Goal: Information Seeking & Learning: Check status

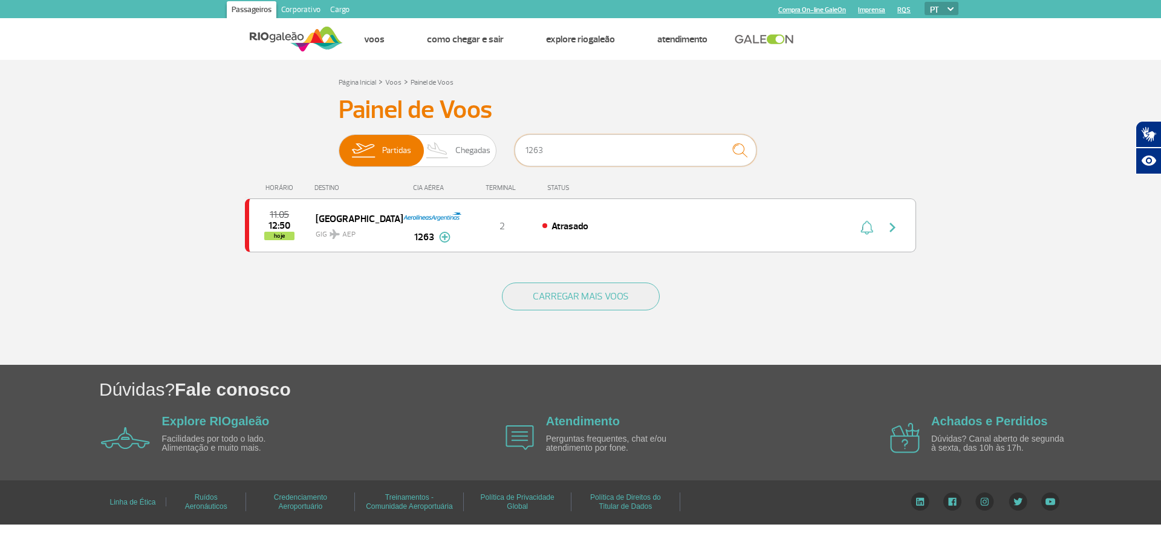
click at [564, 150] on input "1263" at bounding box center [636, 150] width 242 height 32
click at [426, 171] on div "Painel de Voos Partidas Chegadas 1263 11:05 12:50 hoje [GEOGRAPHIC_DATA] GIG AE…" at bounding box center [580, 181] width 671 height 172
type input "443"
click at [605, 228] on div "Confirmado" at bounding box center [675, 225] width 267 height 13
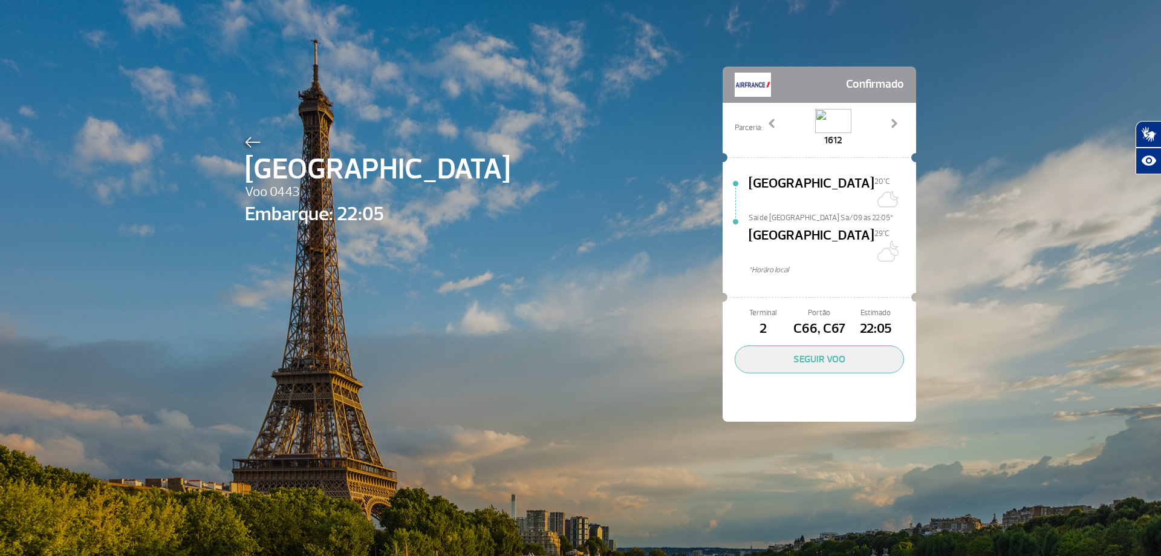
click at [755, 114] on div "Parceria: 1612 2412 5004 9965 Previous Next" at bounding box center [819, 127] width 193 height 48
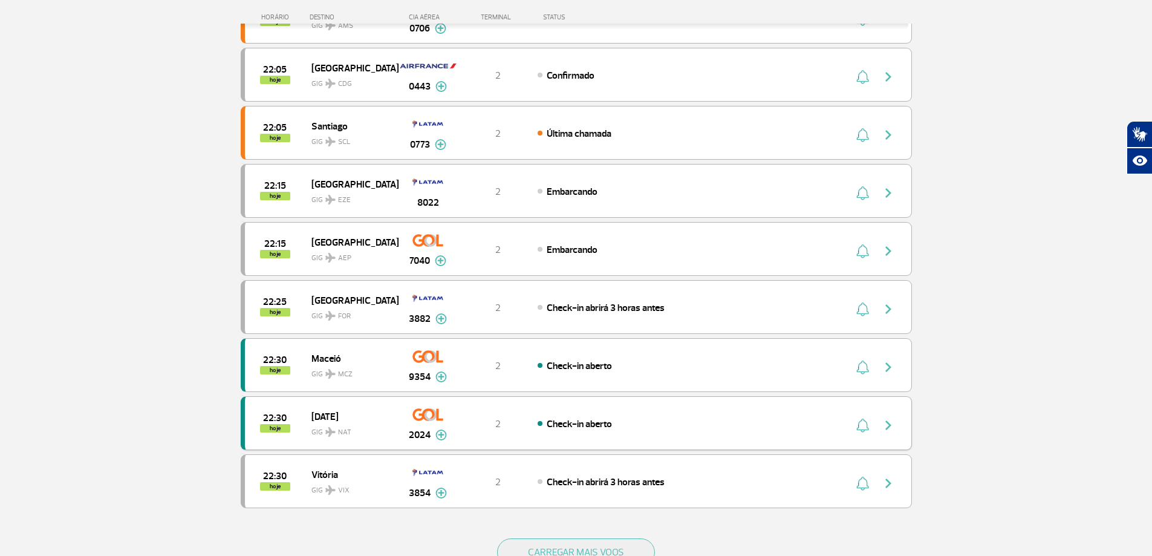
scroll to position [1082, 0]
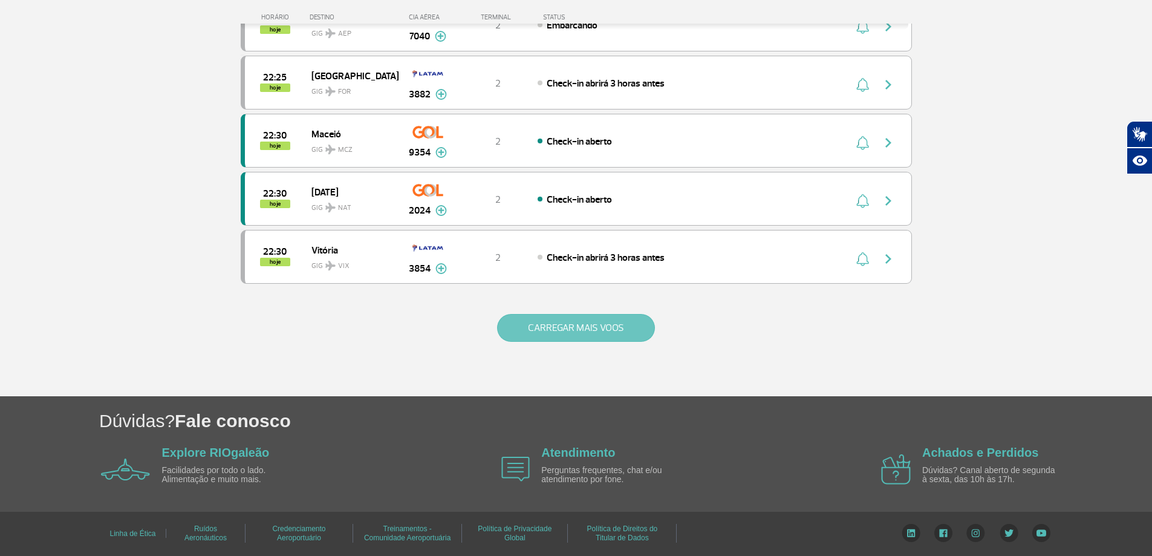
click at [579, 329] on button "CARREGAR MAIS VOOS" at bounding box center [576, 328] width 158 height 28
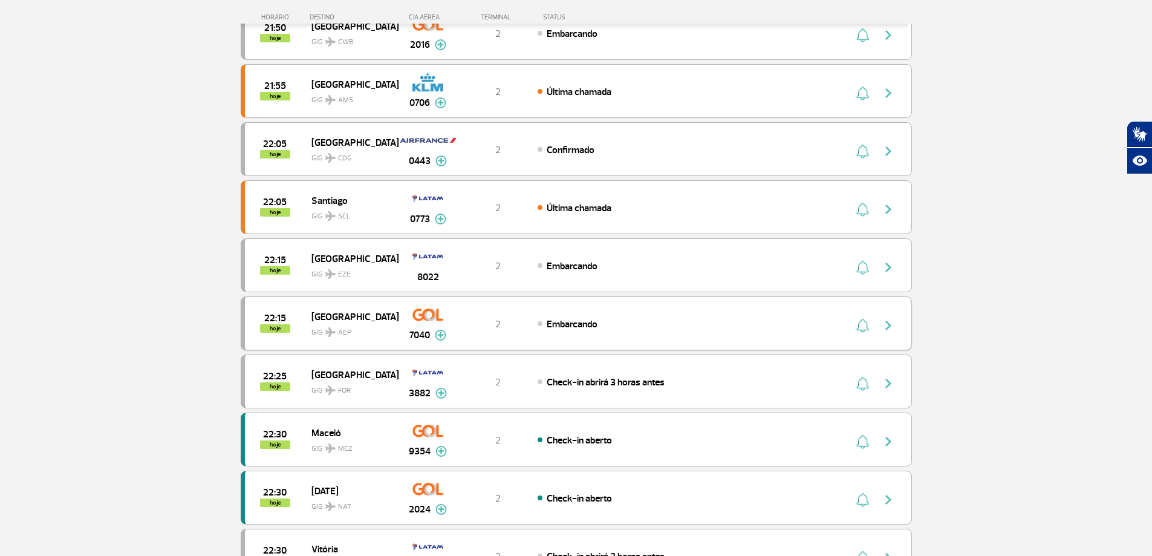
scroll to position [622, 0]
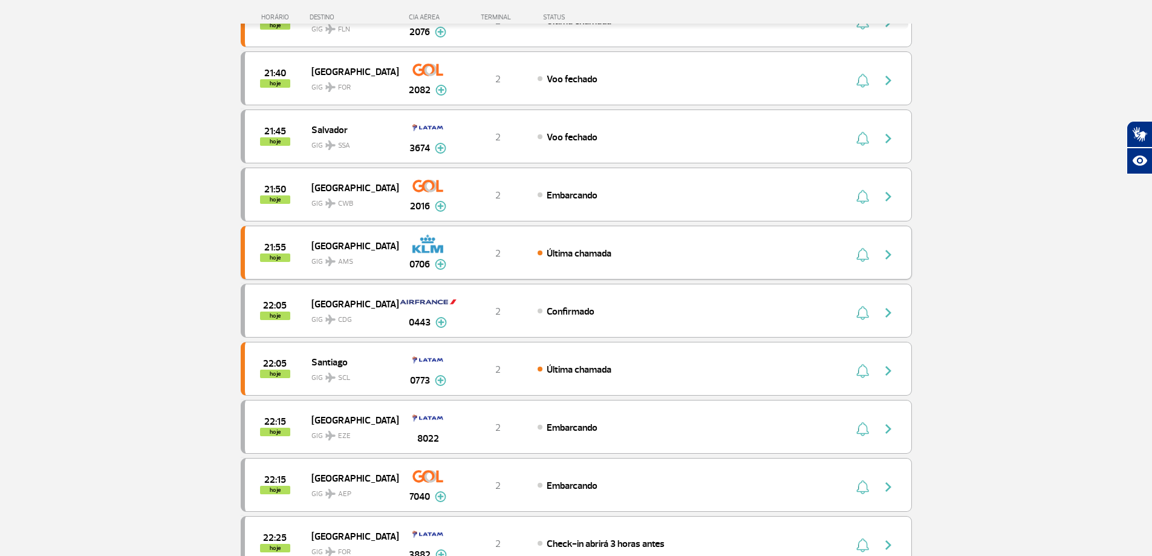
click at [643, 249] on div "Última chamada" at bounding box center [671, 252] width 267 height 13
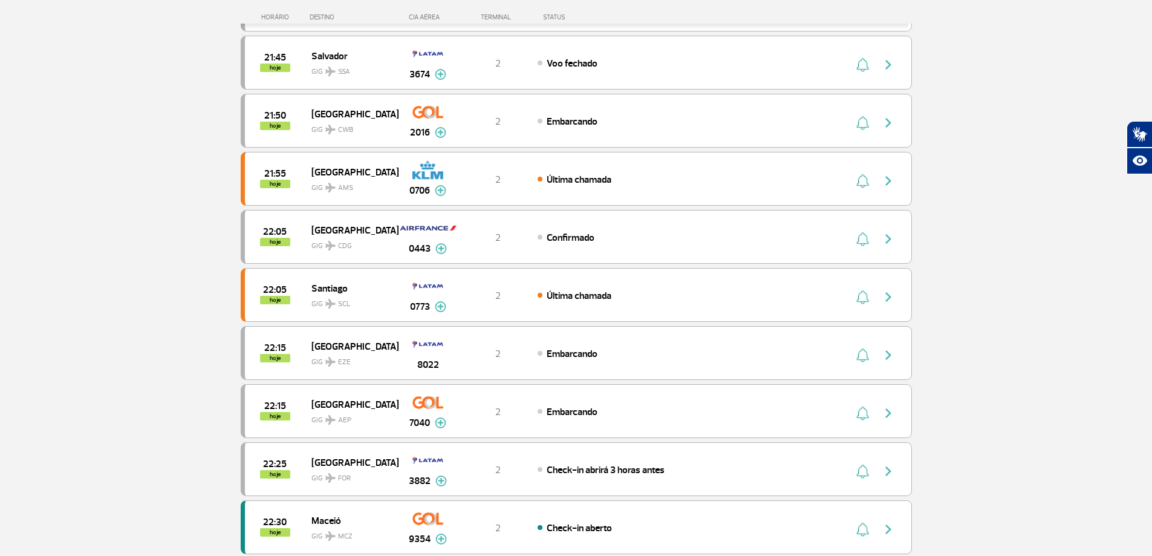
scroll to position [645, 0]
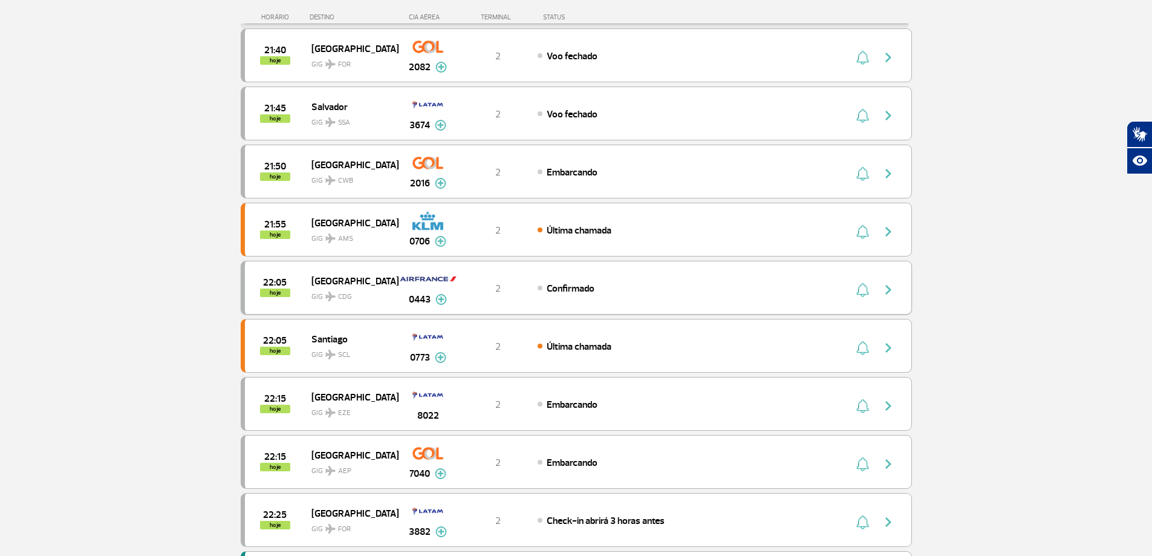
click at [642, 285] on div "Confirmado" at bounding box center [671, 287] width 267 height 13
